Goal: Task Accomplishment & Management: Manage account settings

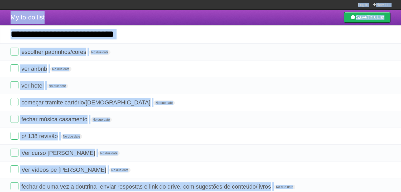
click at [146, 96] on li "começar tramite cartório/[DEMOGRAPHIC_DATA] No due date White Red Blue Green Pu…" at bounding box center [200, 102] width 401 height 17
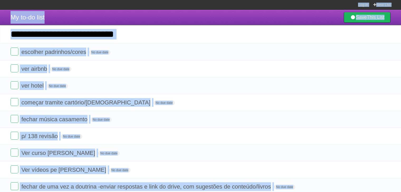
click at [146, 96] on li "começar tramite cartório/[DEMOGRAPHIC_DATA] No due date White Red Blue Green Pu…" at bounding box center [200, 102] width 401 height 17
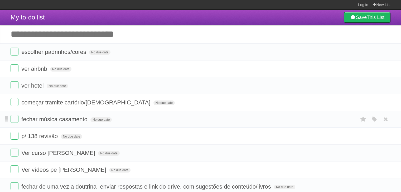
scroll to position [11, 0]
